Goal: Task Accomplishment & Management: Manage account settings

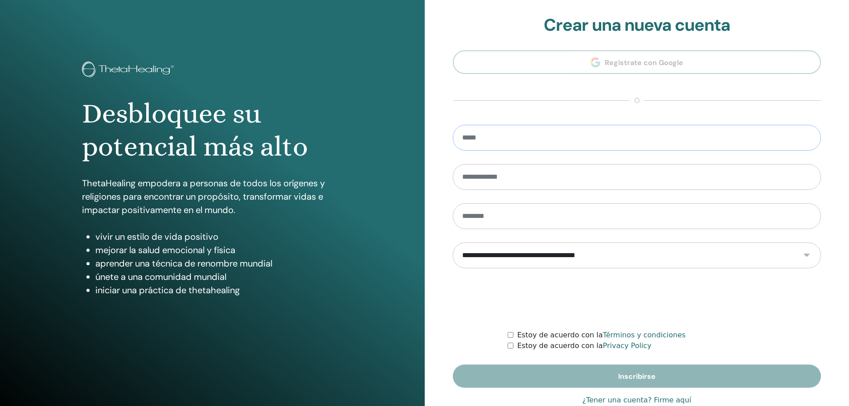
click at [551, 134] on input "email" at bounding box center [637, 138] width 369 height 26
type input "*"
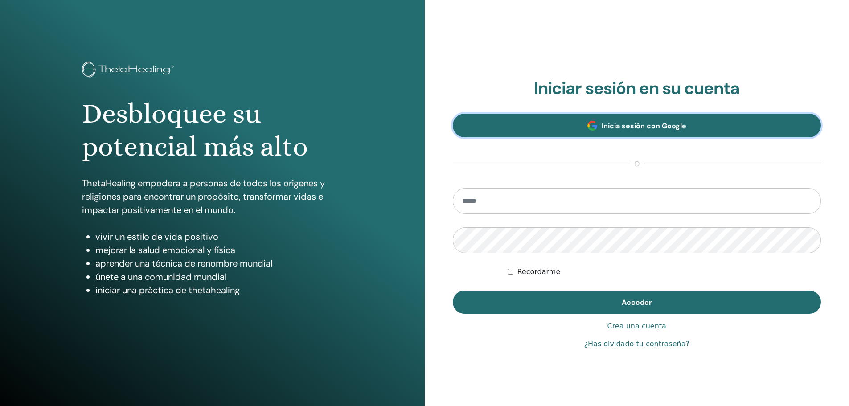
click at [615, 126] on span "Inicia sesión con Google" at bounding box center [644, 125] width 85 height 9
click at [612, 125] on span "Inicia sesión con Google" at bounding box center [644, 125] width 85 height 9
